Goal: Task Accomplishment & Management: Manage account settings

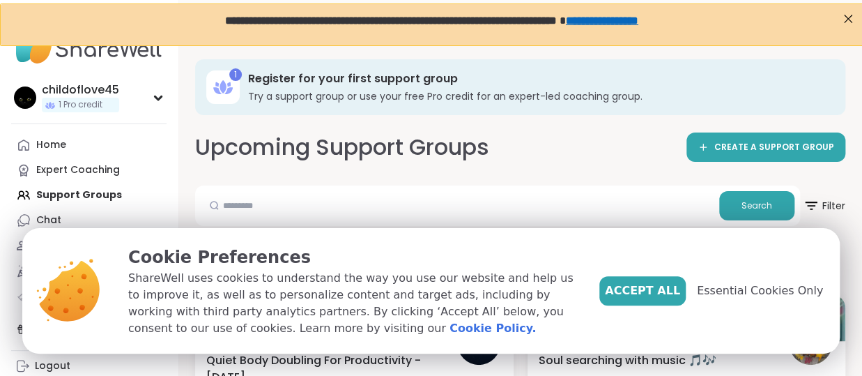
click at [616, 280] on div "Accept All Essential Cookies Only" at bounding box center [712, 291] width 224 height 92
click at [629, 282] on span "Accept All" at bounding box center [642, 290] width 75 height 17
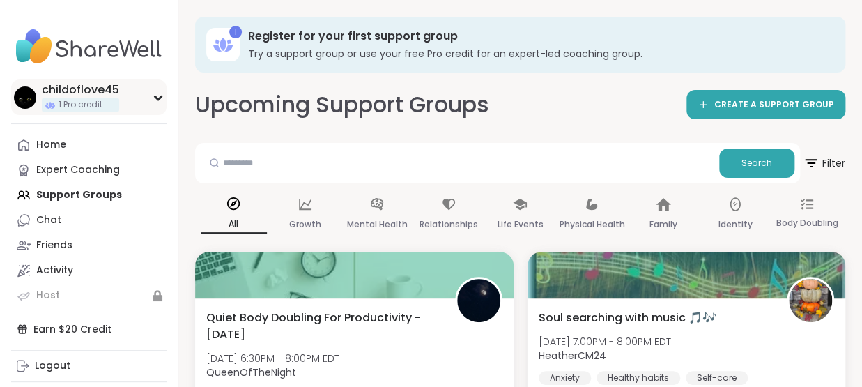
click at [164, 106] on div "childoflove45 1 Pro credit" at bounding box center [88, 97] width 155 height 36
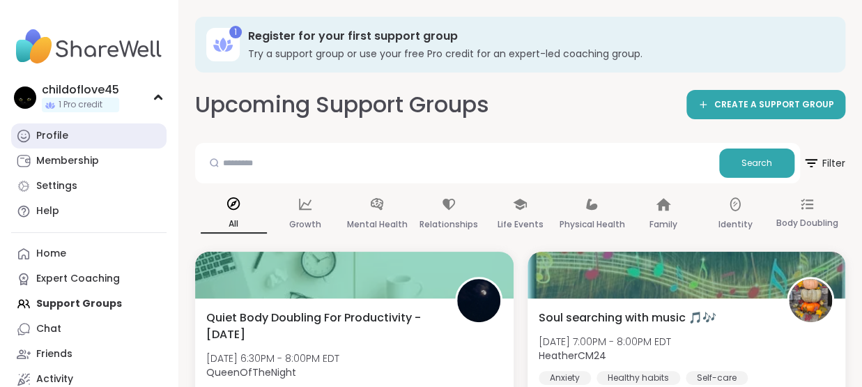
click at [68, 141] on div "Profile" at bounding box center [52, 136] width 32 height 14
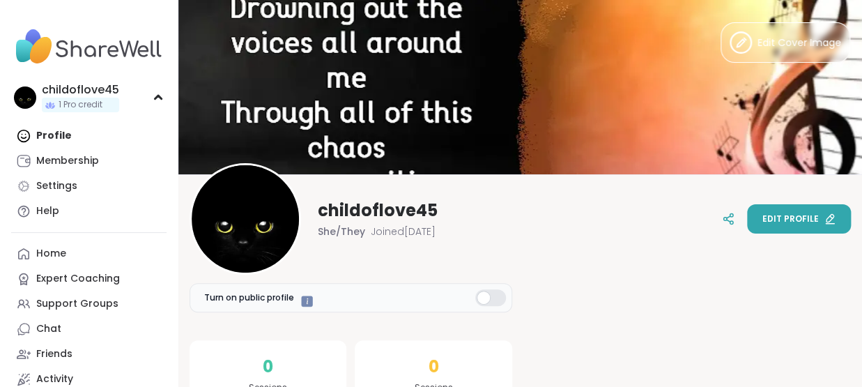
click at [782, 218] on span "Edit profile" at bounding box center [791, 219] width 56 height 13
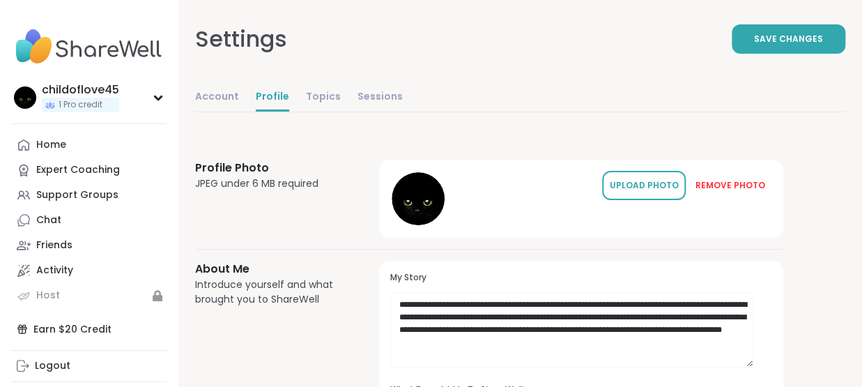
click at [616, 192] on div "UPLOAD PHOTO" at bounding box center [644, 185] width 70 height 13
click at [609, 192] on div "UPLOAD PHOTO" at bounding box center [644, 185] width 70 height 13
